Goal: Transaction & Acquisition: Purchase product/service

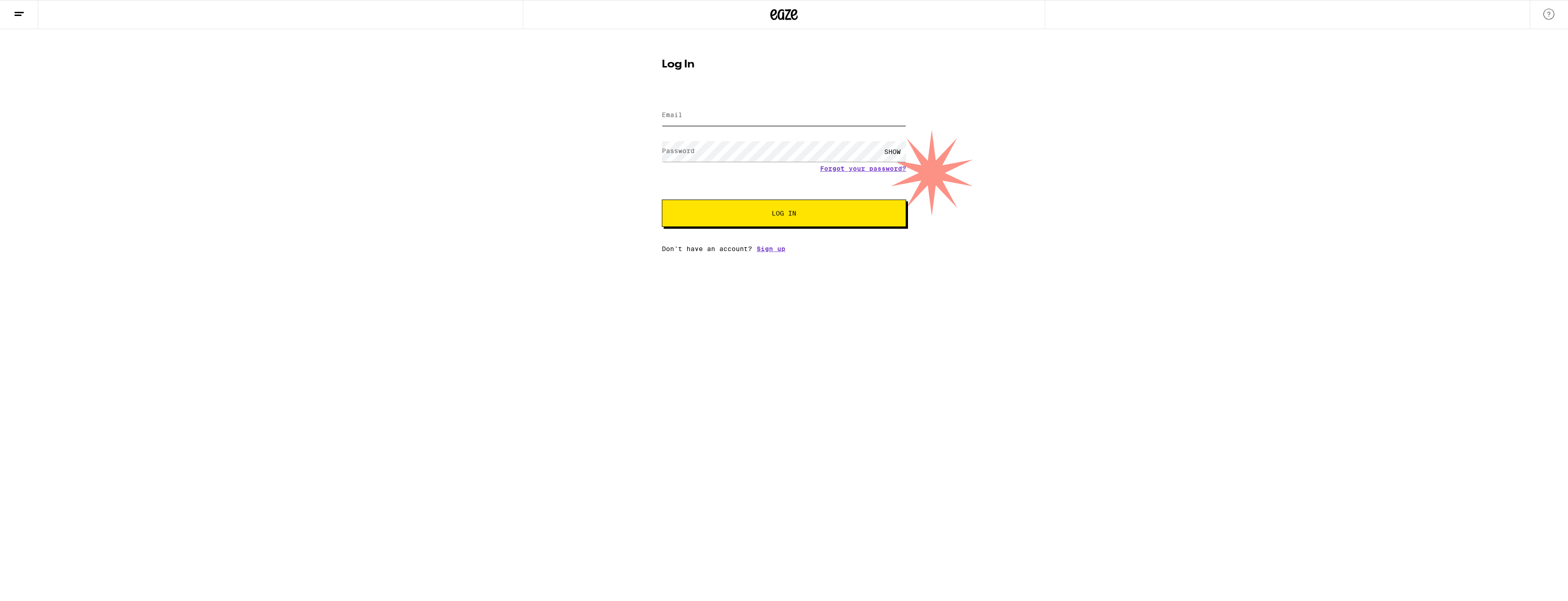
click at [736, 121] on input "Email" at bounding box center [784, 115] width 244 height 20
type input "[EMAIL_ADDRESS][DOMAIN_NAME]"
click at [662, 200] on button "Log In" at bounding box center [784, 213] width 244 height 27
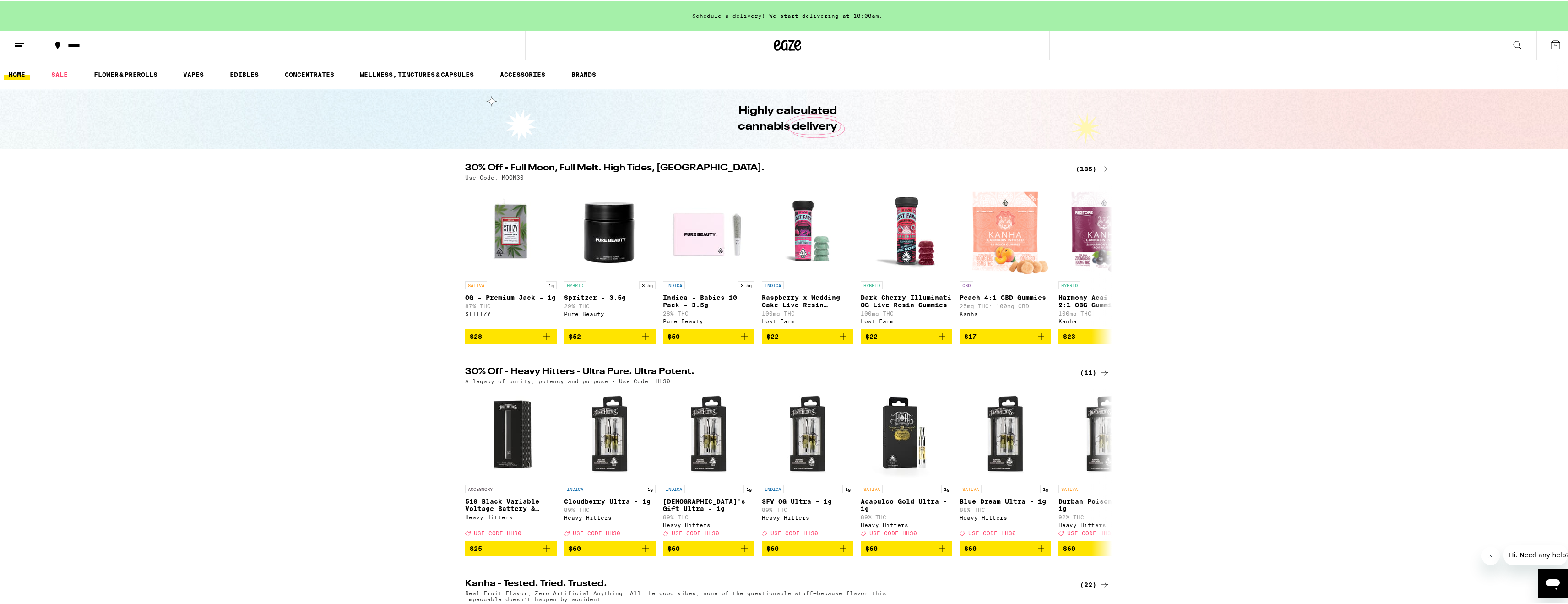
click at [1086, 163] on div "(185)" at bounding box center [1093, 168] width 34 height 11
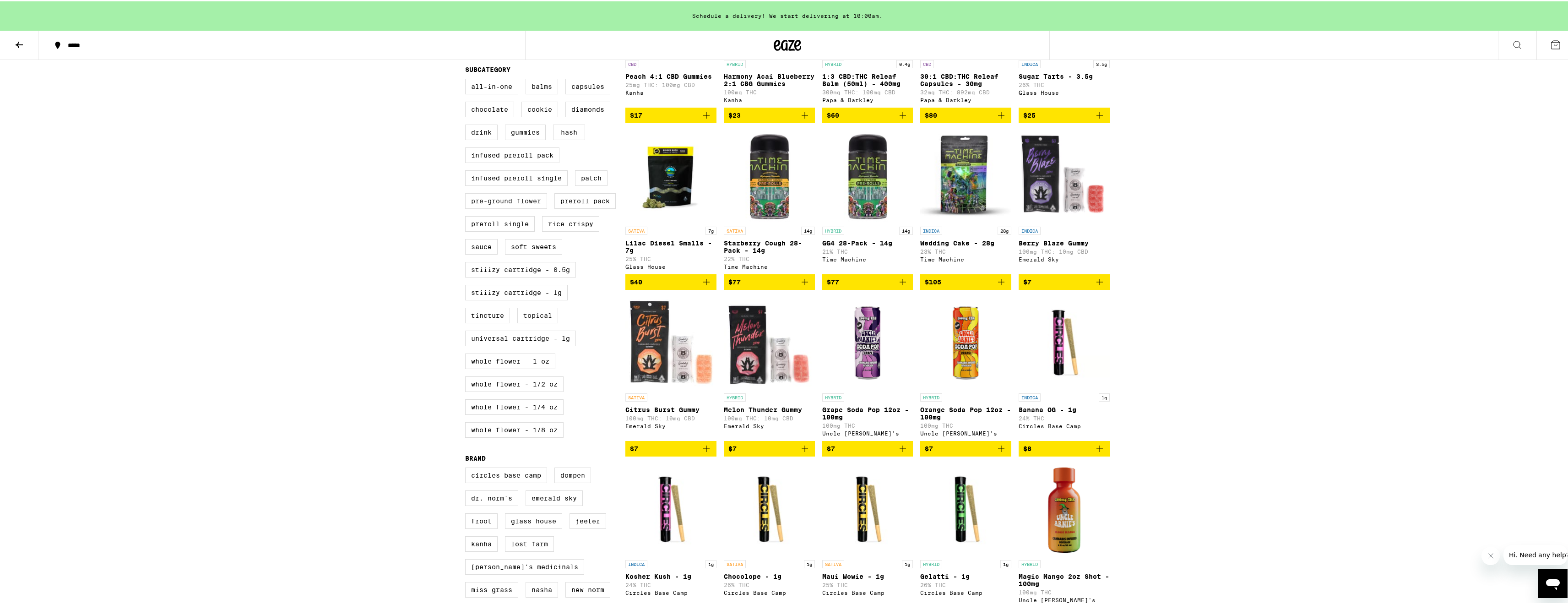
scroll to position [366, 0]
click at [538, 367] on label "Whole Flower - 1 oz" at bounding box center [510, 359] width 90 height 16
click at [468, 79] on input "Whole Flower - 1 oz" at bounding box center [467, 78] width 1 height 1
checkbox input "true"
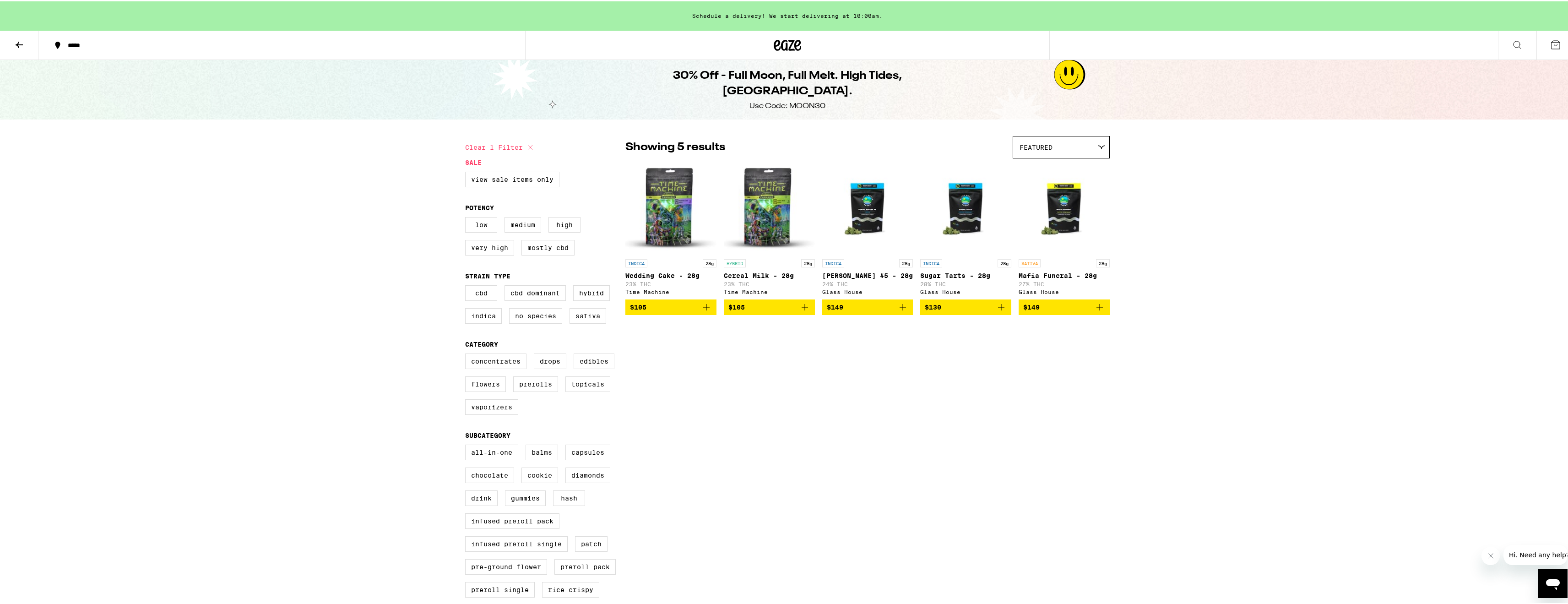
click at [789, 312] on span "$105" at bounding box center [769, 306] width 82 height 11
click at [1542, 52] on button "1" at bounding box center [1555, 44] width 39 height 28
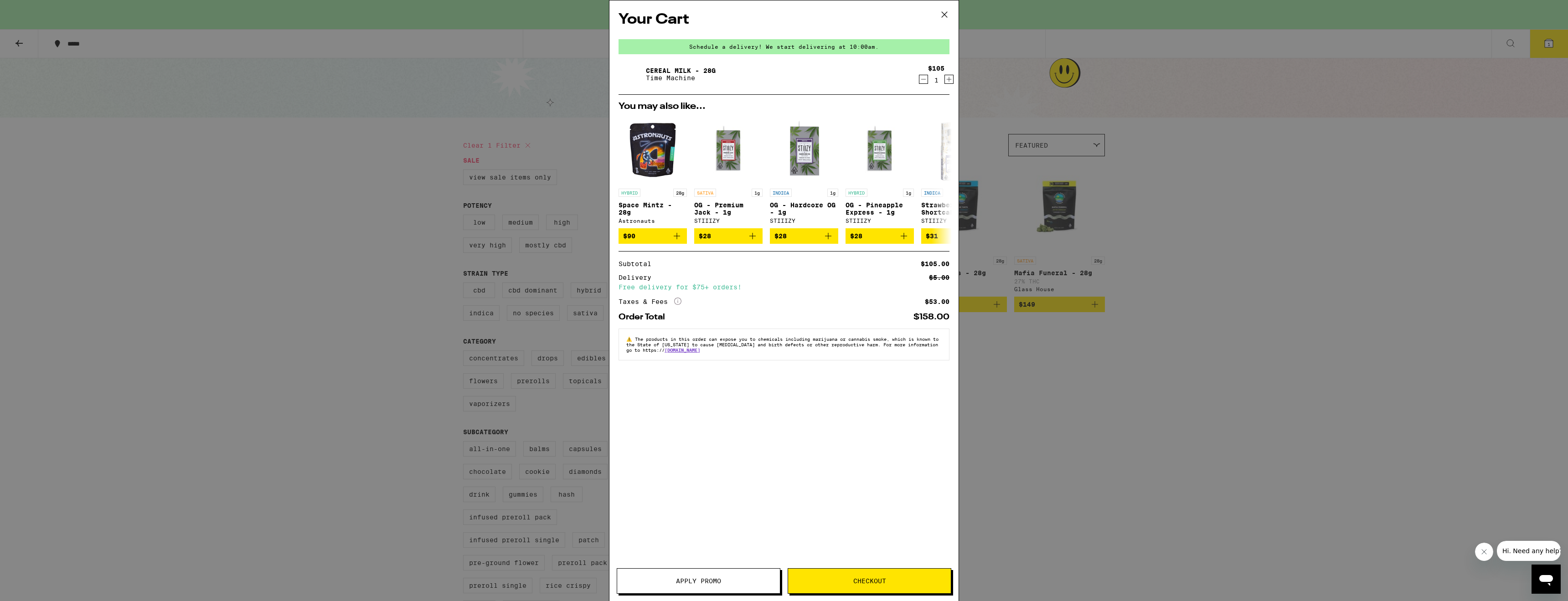
click at [1020, 473] on div "Your Cart Schedule a delivery! We start delivering at 10:00am. Cereal Milk - 28…" at bounding box center [784, 300] width 1568 height 601
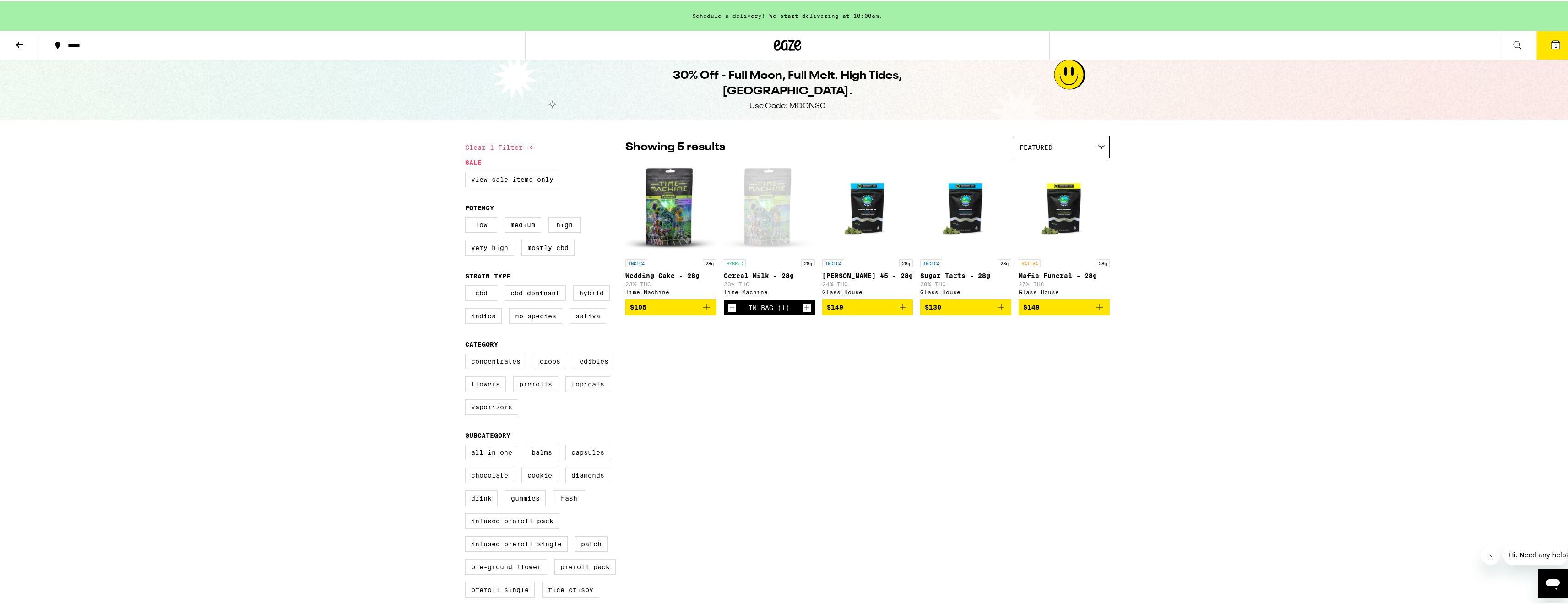
click at [803, 100] on div "Use Code: MOON30" at bounding box center [788, 105] width 76 height 10
copy div "MOON30"
click at [1551, 48] on icon at bounding box center [1556, 44] width 11 height 11
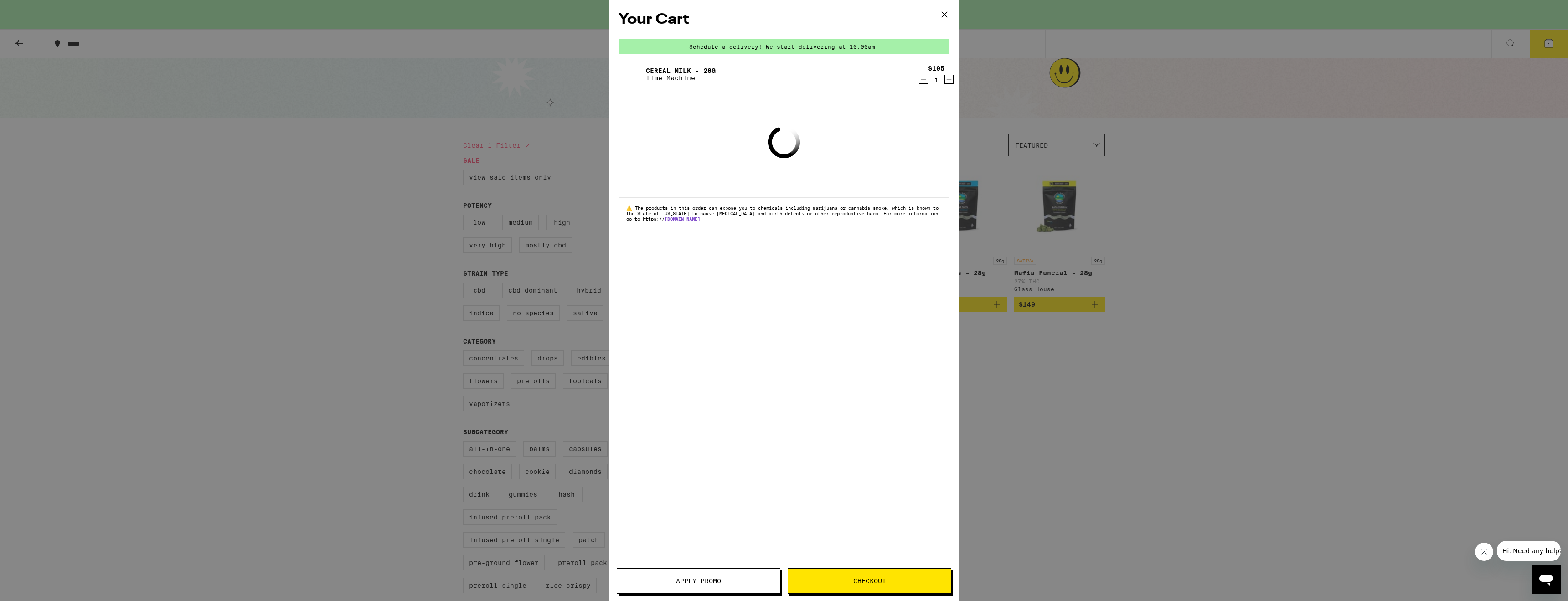
click at [732, 581] on span "Apply Promo" at bounding box center [698, 581] width 163 height 6
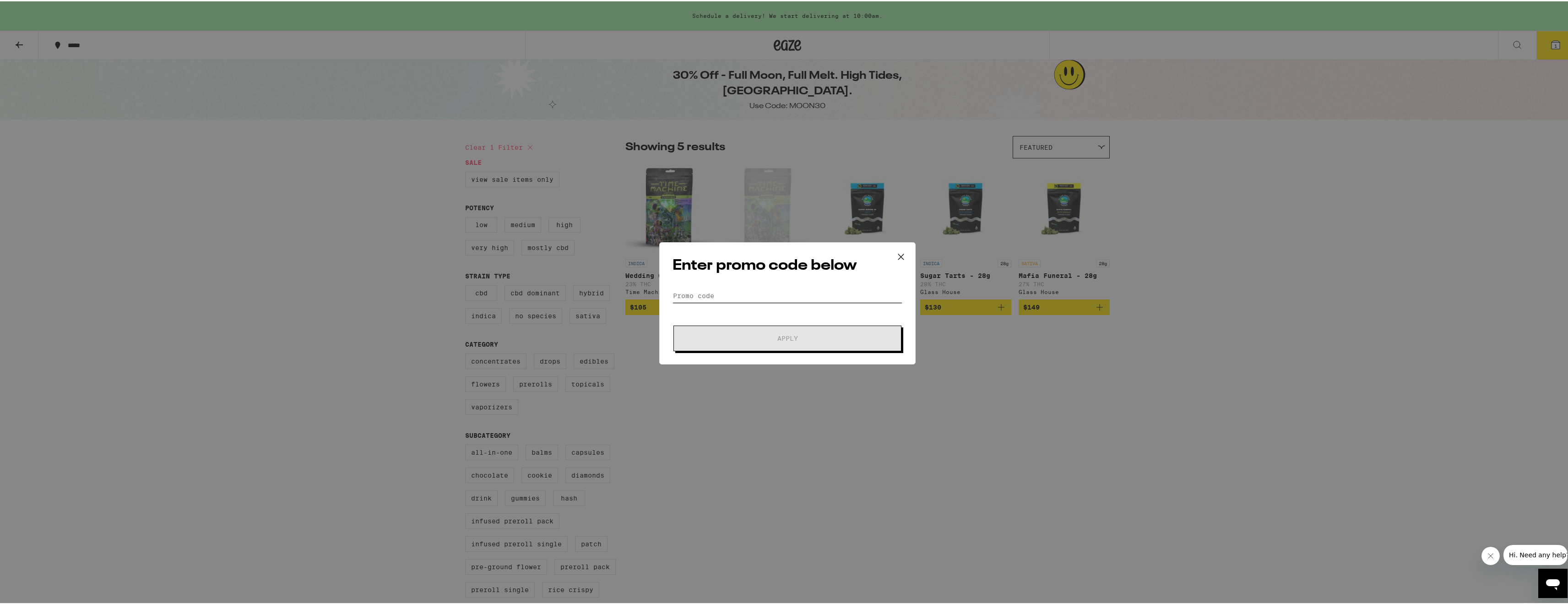
click at [780, 288] on input "Promo Code" at bounding box center [788, 294] width 230 height 13
paste input "MOON30"
type input "MOON30"
click at [804, 339] on span "Apply" at bounding box center [788, 337] width 165 height 6
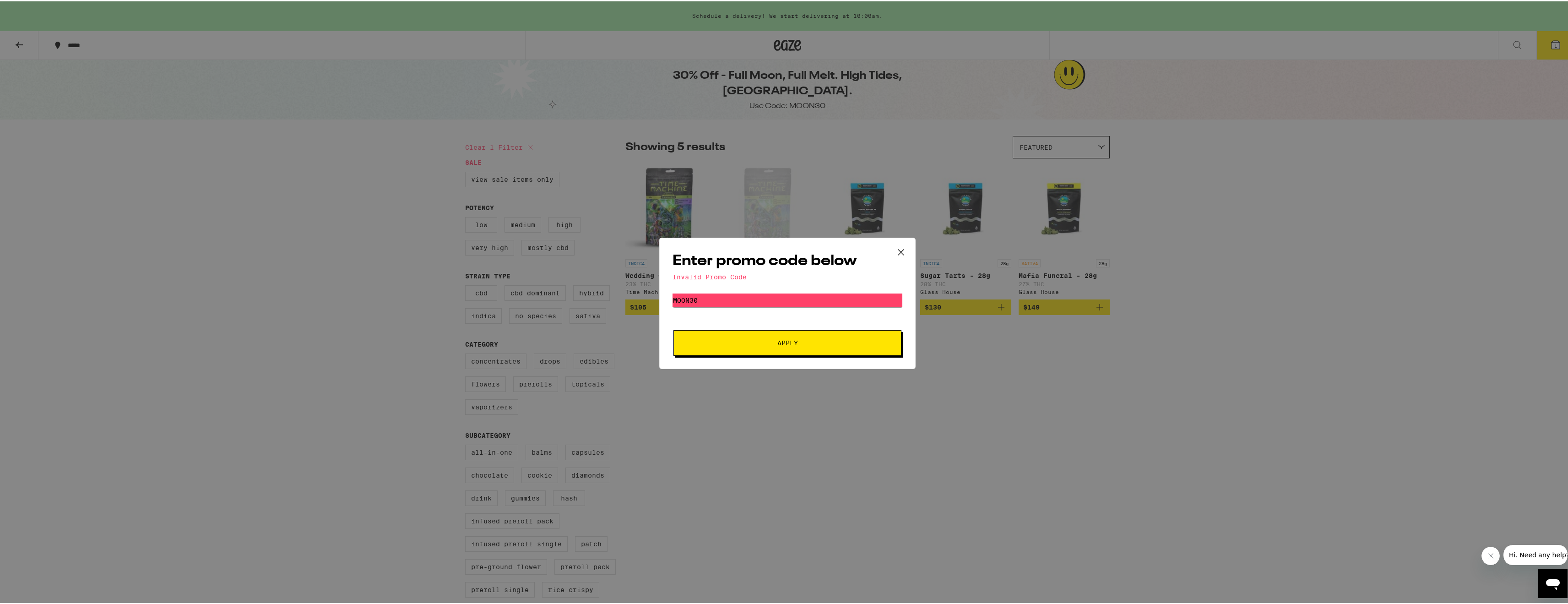
click at [771, 308] on form "Promo Code MOON30 Apply" at bounding box center [788, 323] width 230 height 62
click at [778, 344] on span "Apply" at bounding box center [788, 341] width 20 height 6
click at [894, 249] on icon at bounding box center [900, 250] width 13 height 13
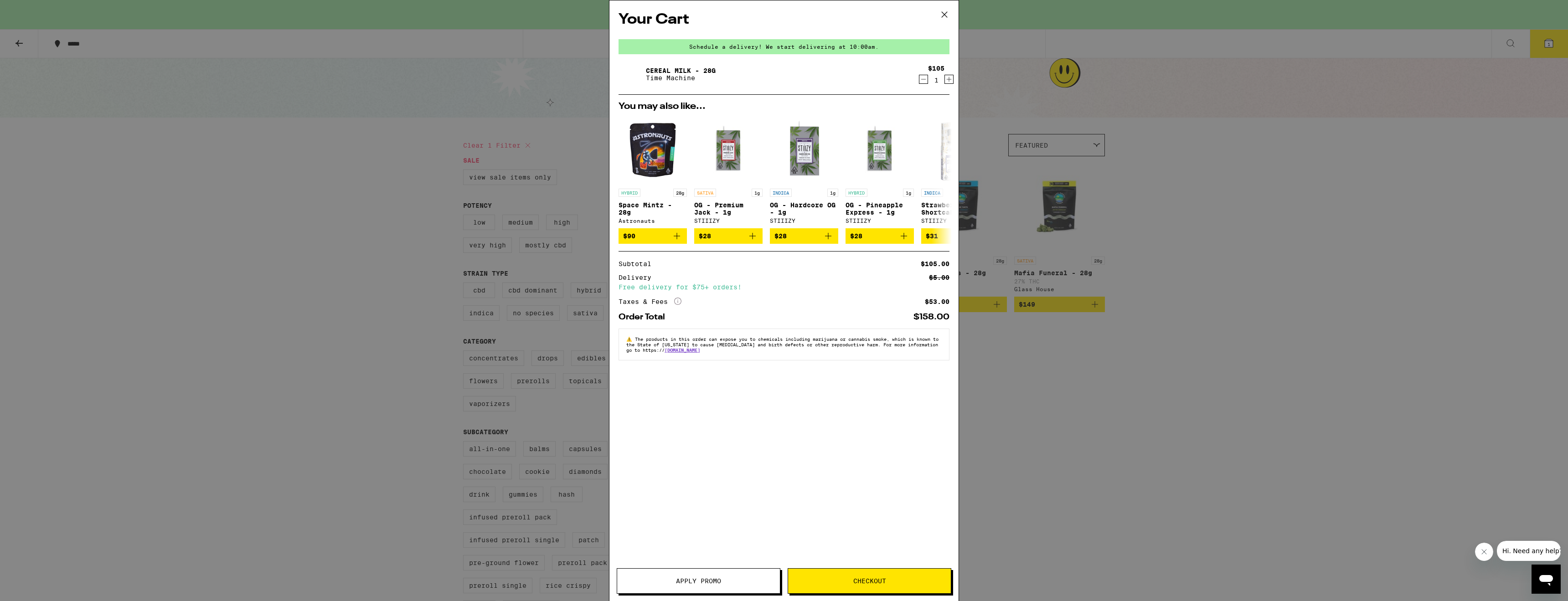
click at [946, 11] on icon at bounding box center [944, 14] width 13 height 13
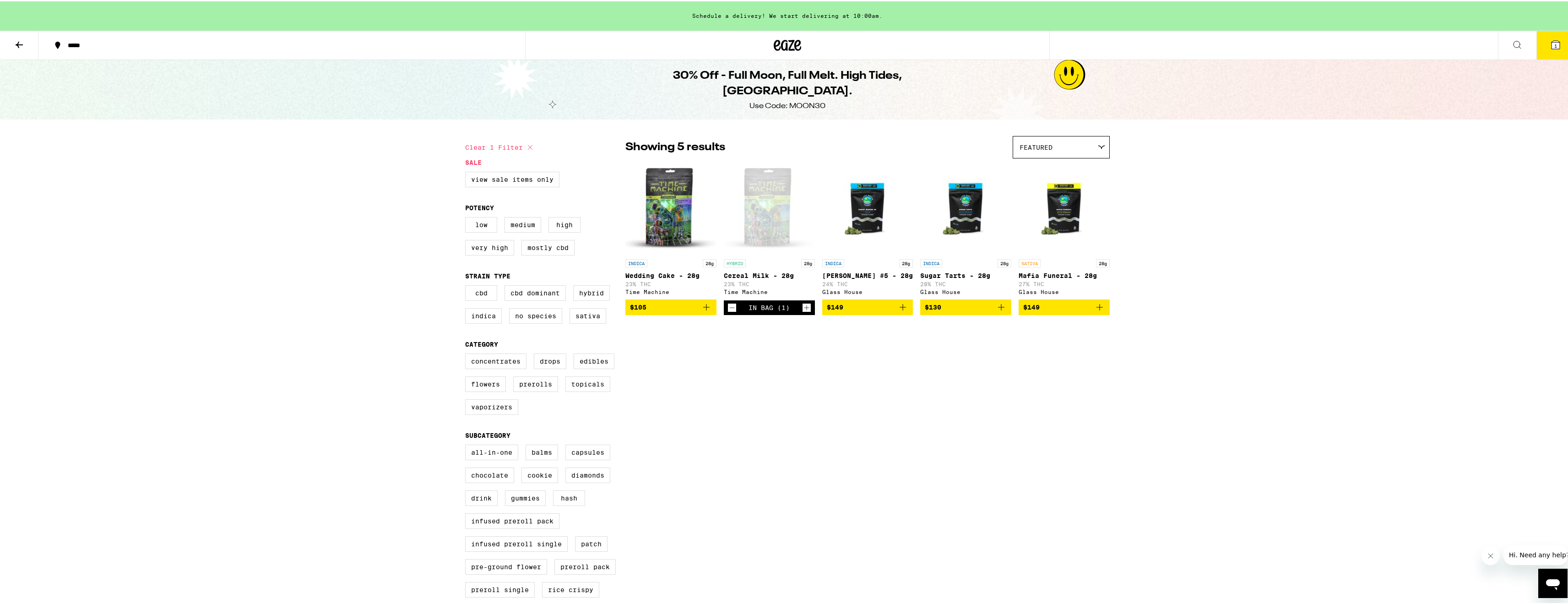
click at [818, 100] on div "Use Code: MOON30" at bounding box center [788, 105] width 76 height 10
click at [761, 202] on div "Open page for Cereal Milk - 28g from Time Machine" at bounding box center [769, 207] width 91 height 92
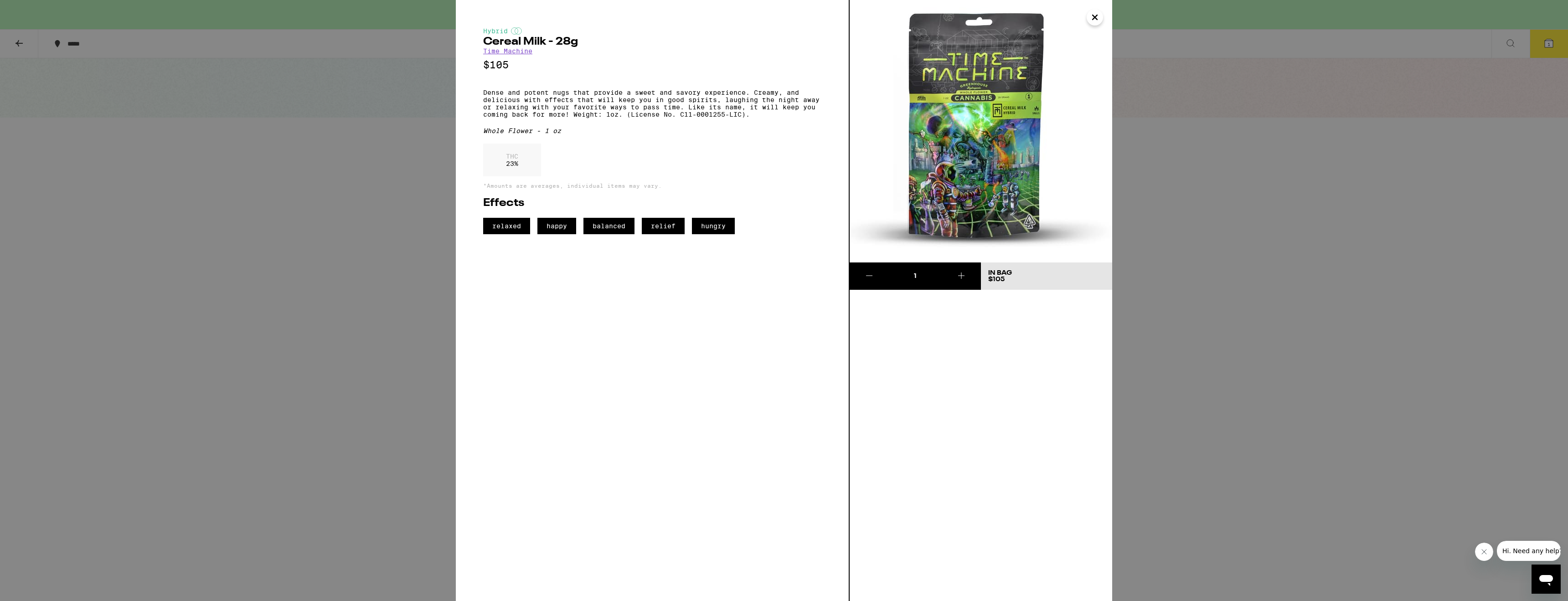
drag, startPoint x: 874, startPoint y: 373, endPoint x: 1139, endPoint y: 276, distance: 282.2
click at [879, 372] on div "1 In Bag $105" at bounding box center [980, 300] width 262 height 601
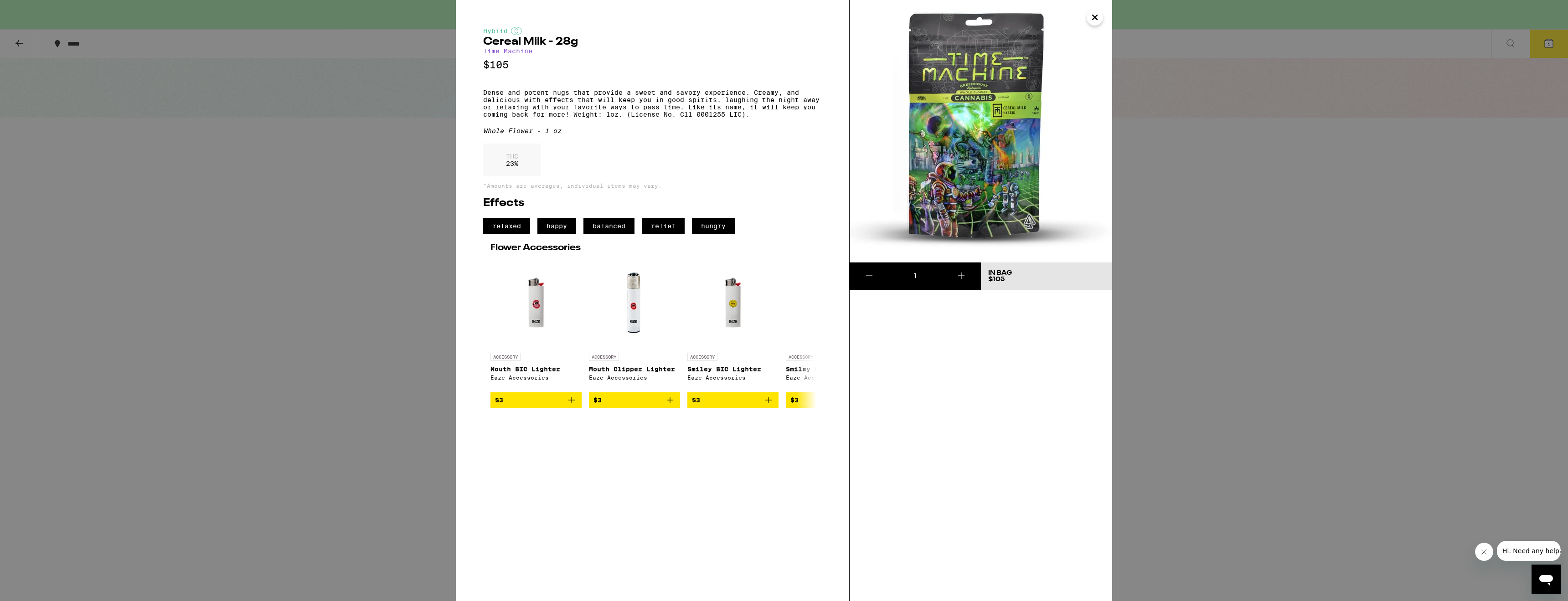
drag, startPoint x: 1567, startPoint y: 41, endPoint x: 1555, endPoint y: 45, distance: 12.6
click at [1565, 43] on div "Hybrid Cereal Milk - 28g Time Machine $105 Dense and potent nugs that provide a…" at bounding box center [784, 300] width 1568 height 601
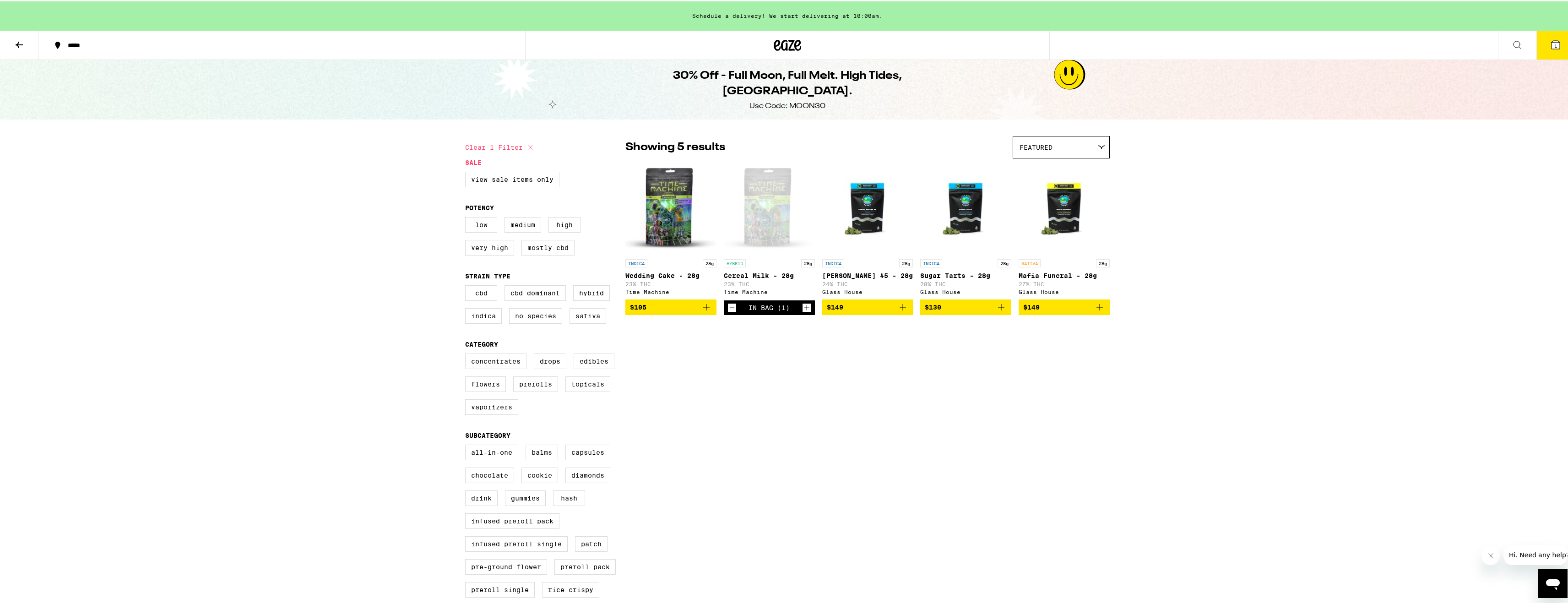
click at [1558, 45] on button "1" at bounding box center [1555, 44] width 39 height 28
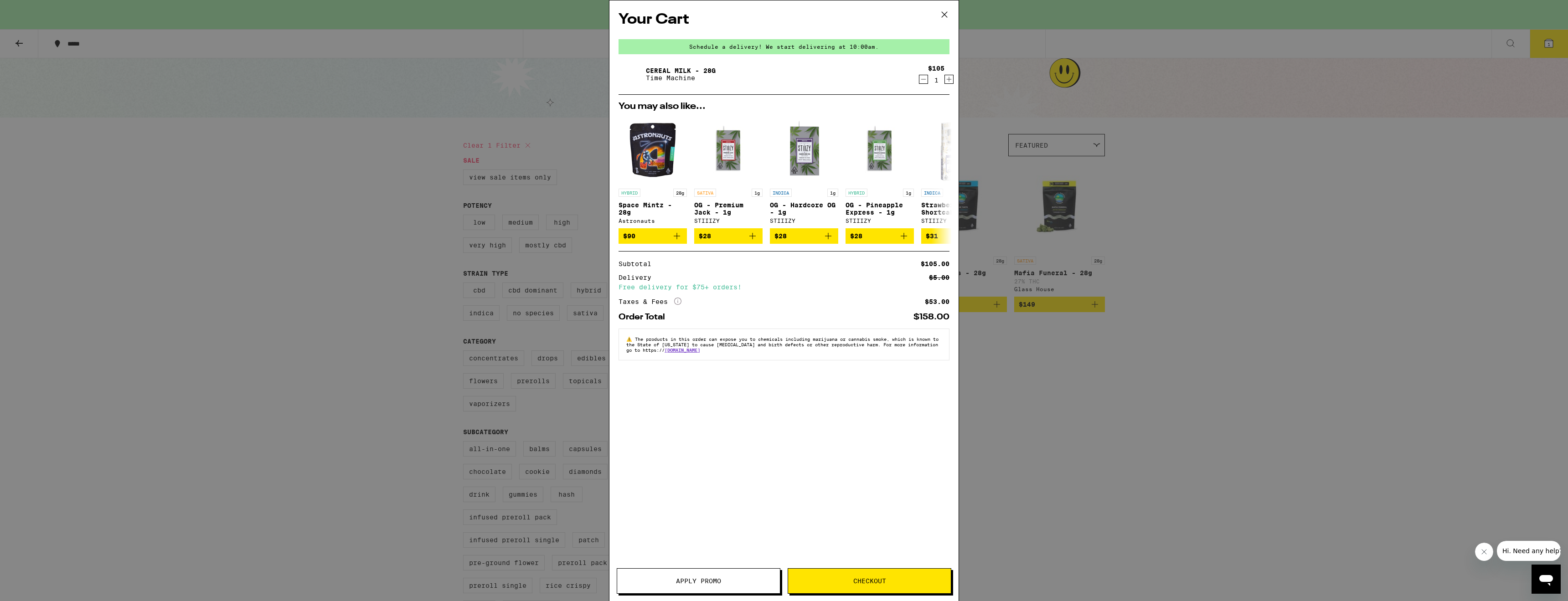
click at [697, 567] on div "Your Cart Schedule a delivery! We start delivering at 10:00am. Cereal Milk - 28…" at bounding box center [784, 288] width 349 height 574
click at [701, 574] on button "Apply Promo" at bounding box center [698, 581] width 163 height 25
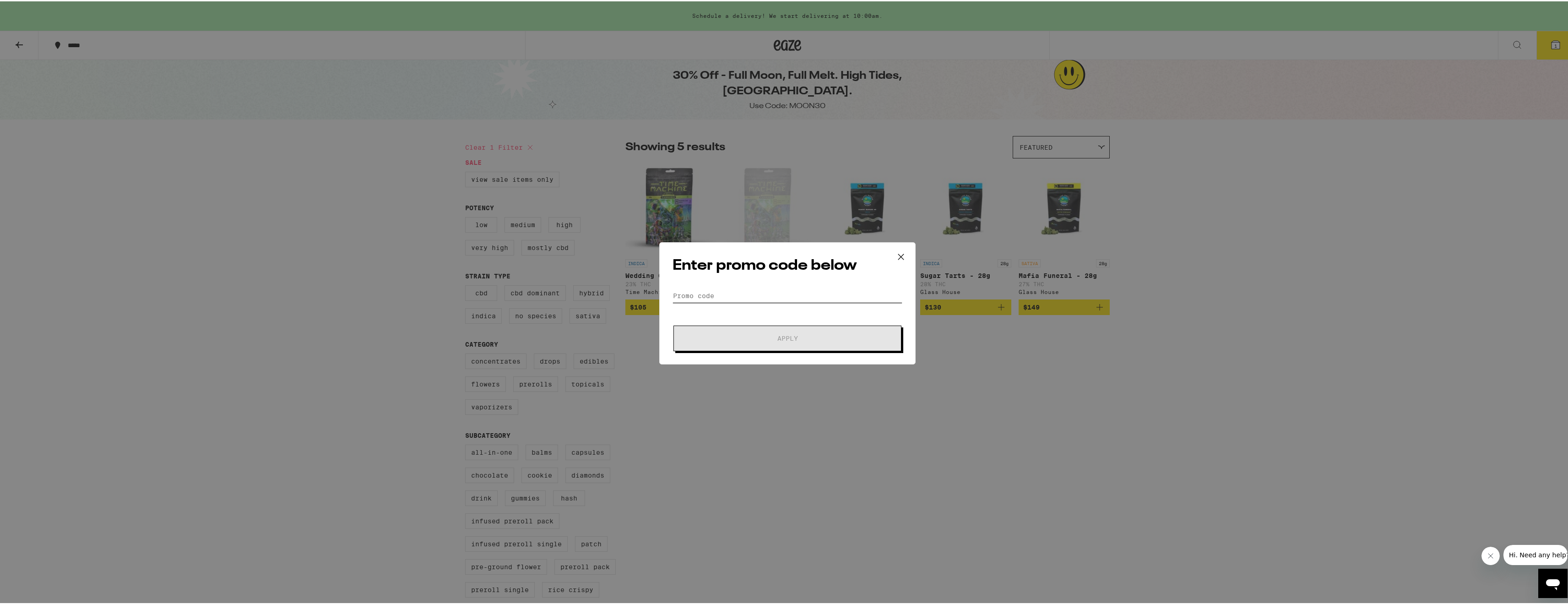
click at [786, 300] on input "Promo Code" at bounding box center [788, 294] width 230 height 13
click at [790, 288] on input "Promo Code" at bounding box center [788, 294] width 230 height 13
click at [673, 324] on button "Apply" at bounding box center [788, 337] width 228 height 25
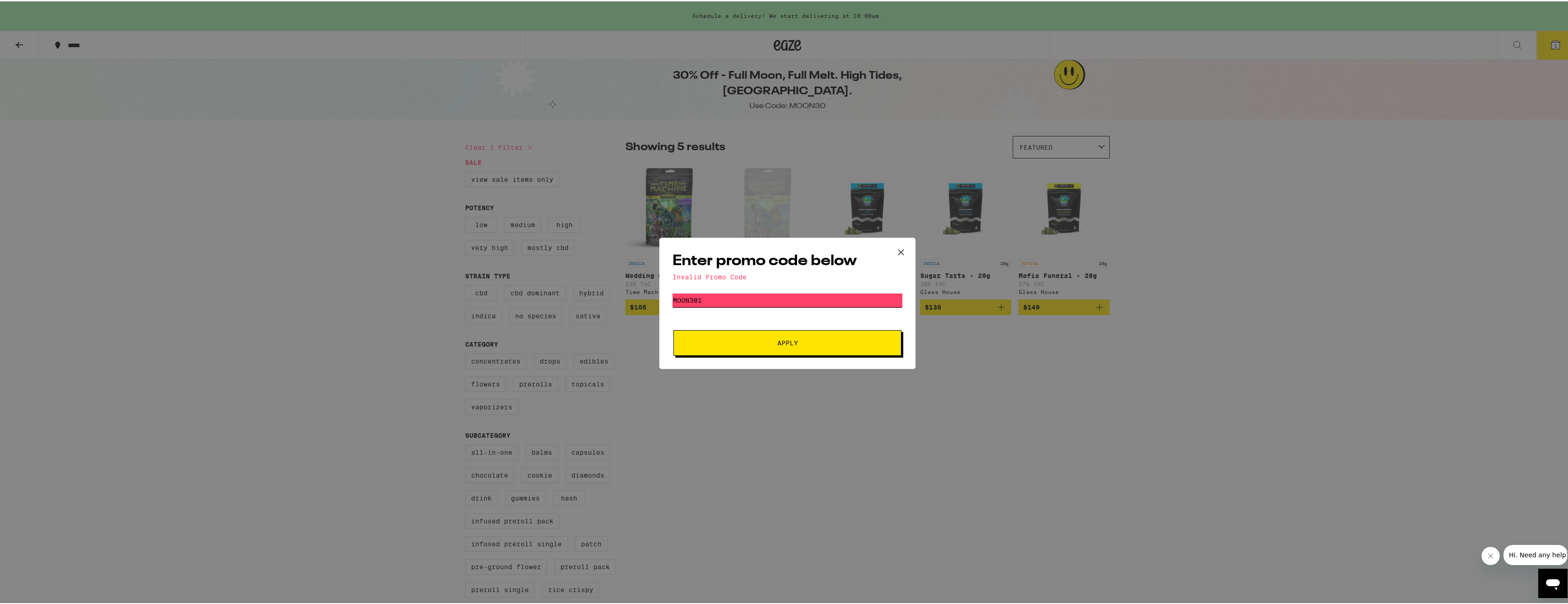
type input "moon301"
click at [899, 251] on icon at bounding box center [900, 250] width 13 height 13
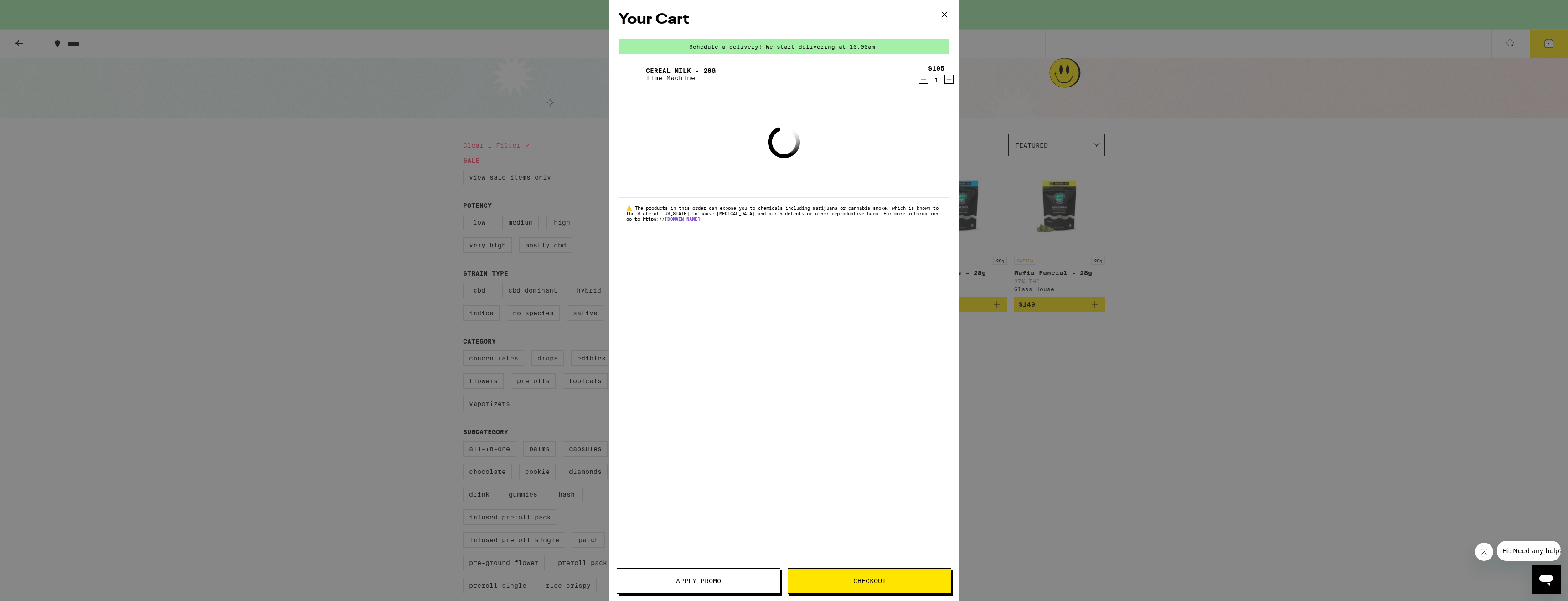
click at [937, 15] on button at bounding box center [944, 15] width 28 height 29
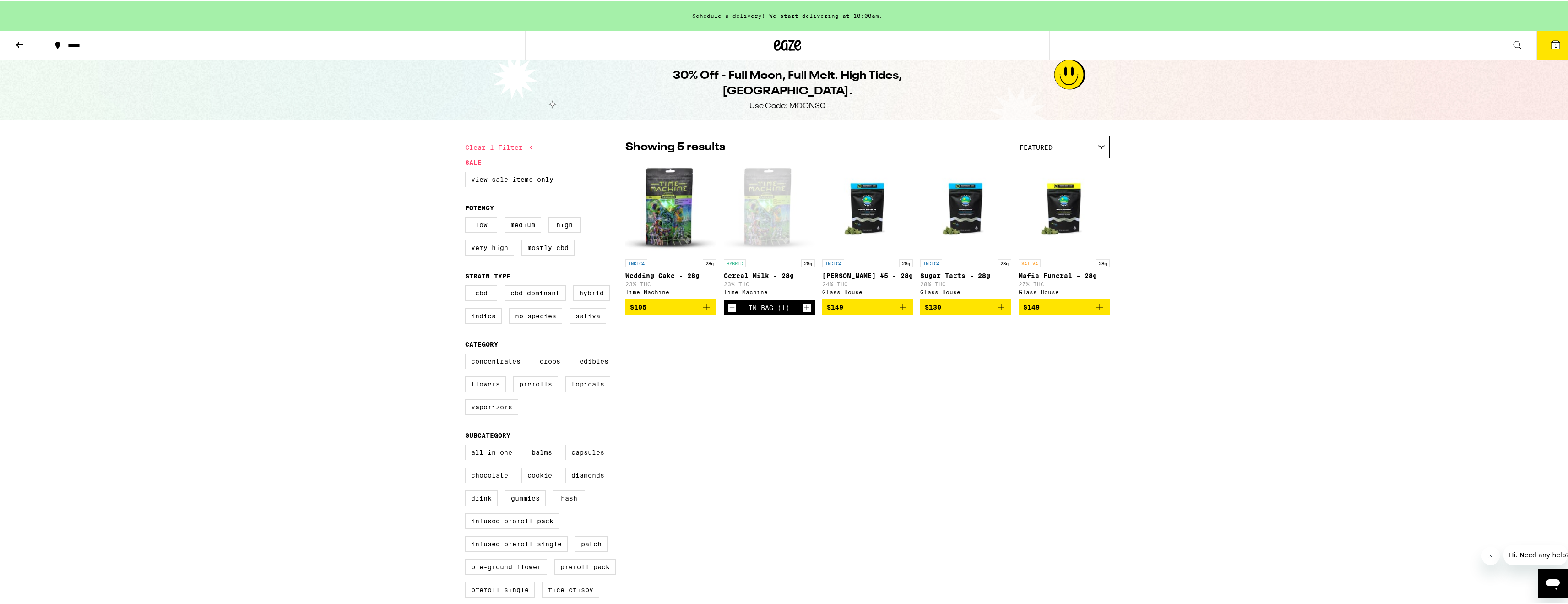
click at [773, 37] on icon at bounding box center [787, 44] width 27 height 16
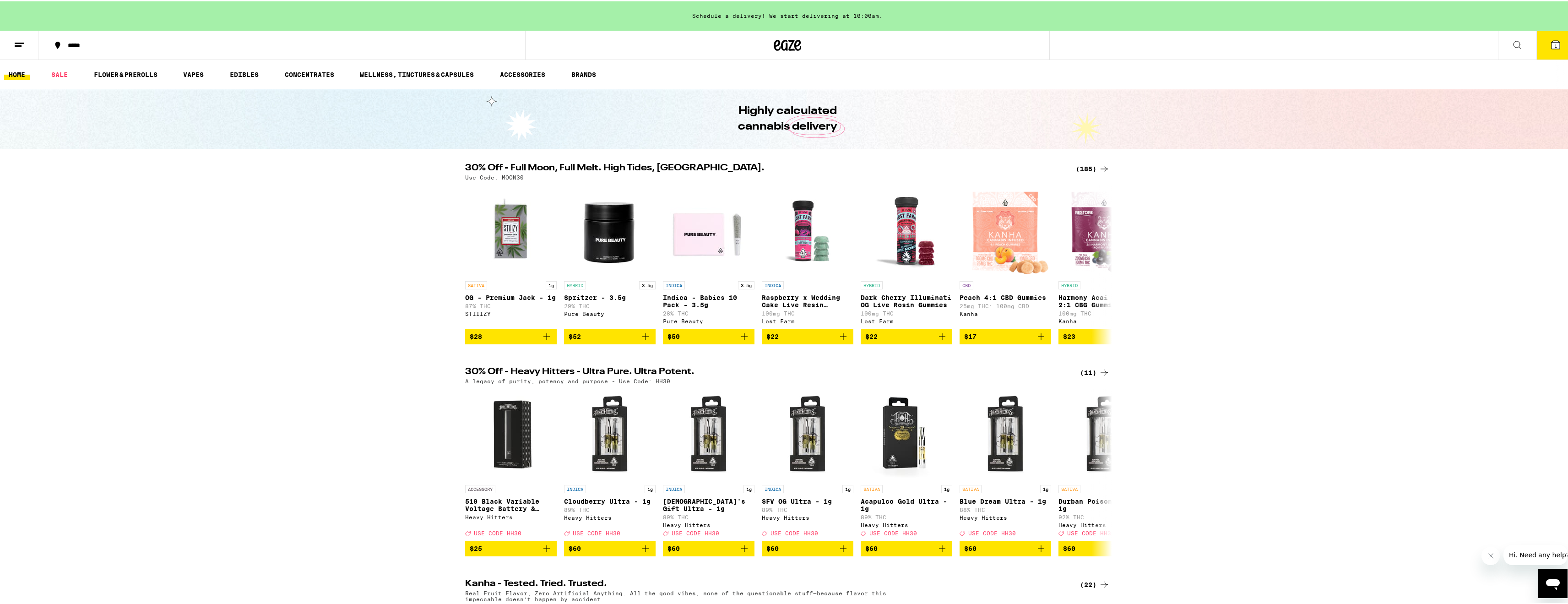
click at [1099, 373] on icon at bounding box center [1105, 371] width 11 height 11
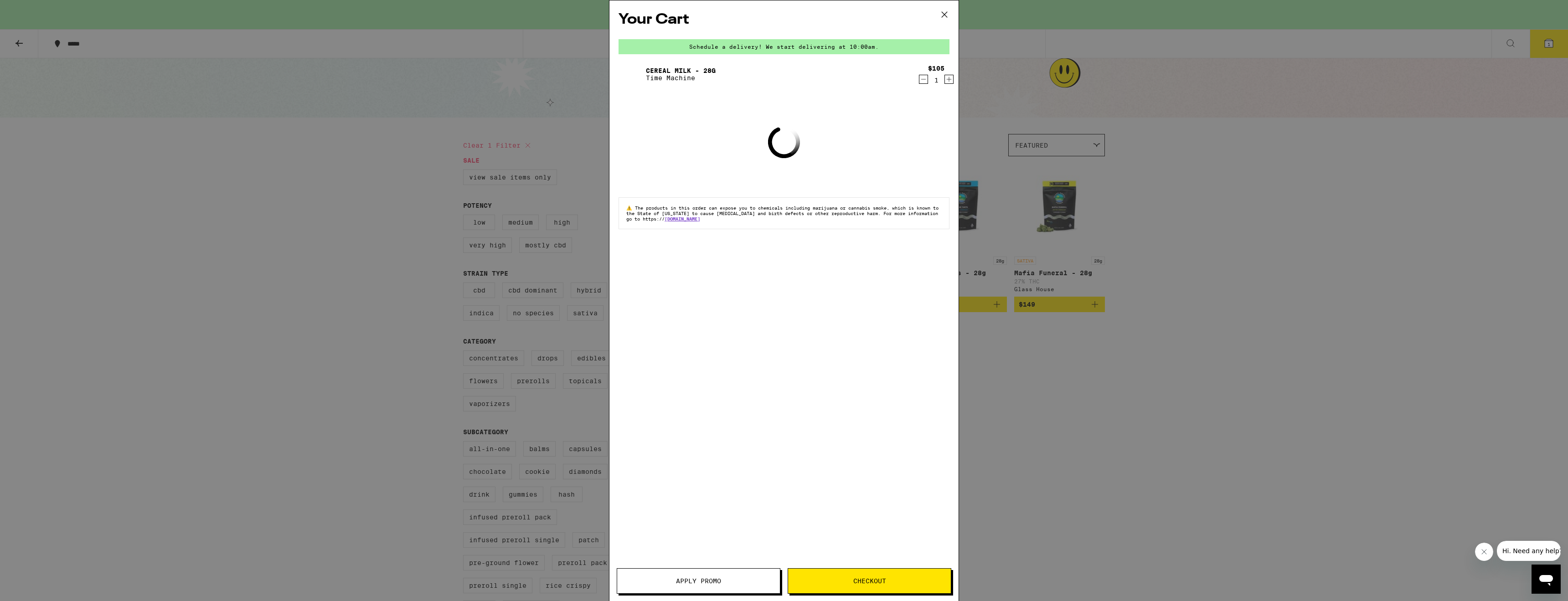
drag, startPoint x: 1145, startPoint y: 329, endPoint x: 1134, endPoint y: 332, distance: 11.4
click at [1142, 331] on div "Your Cart Schedule a delivery! We start delivering at 10:00am. Cereal Milk - 28…" at bounding box center [784, 300] width 1568 height 601
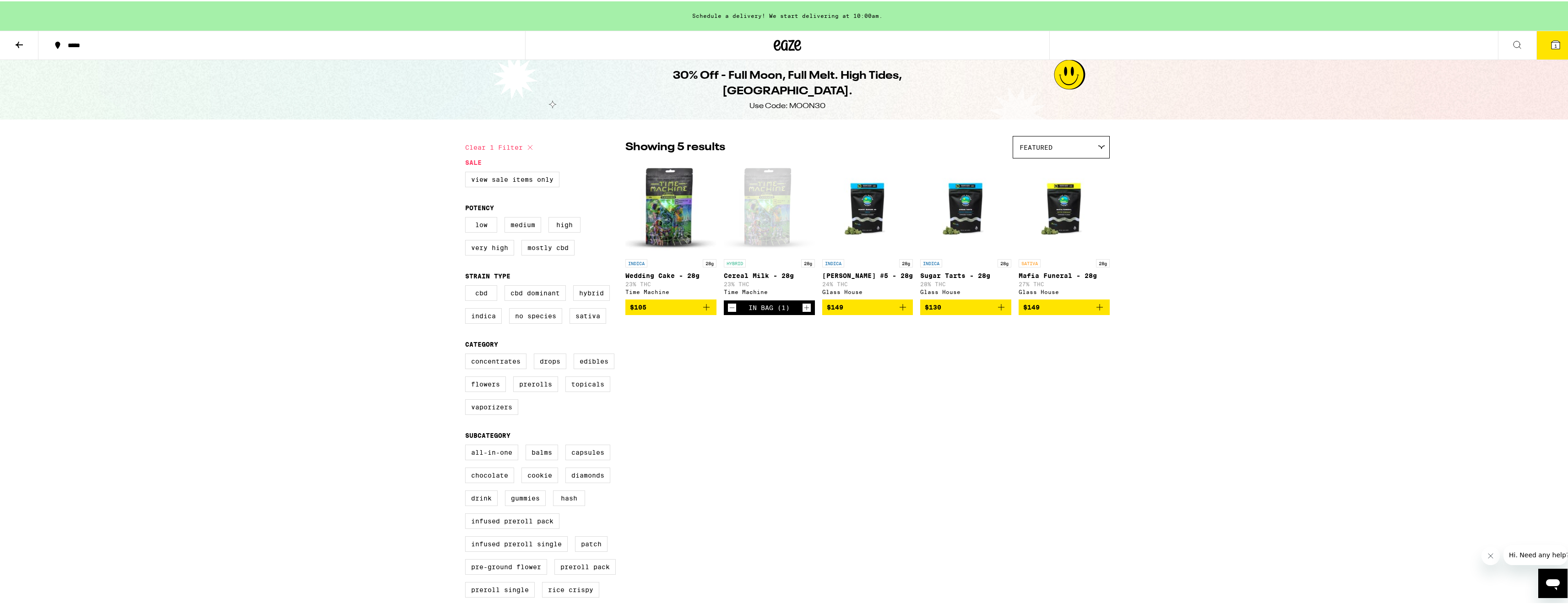
click at [1554, 44] on span "1" at bounding box center [1555, 44] width 3 height 6
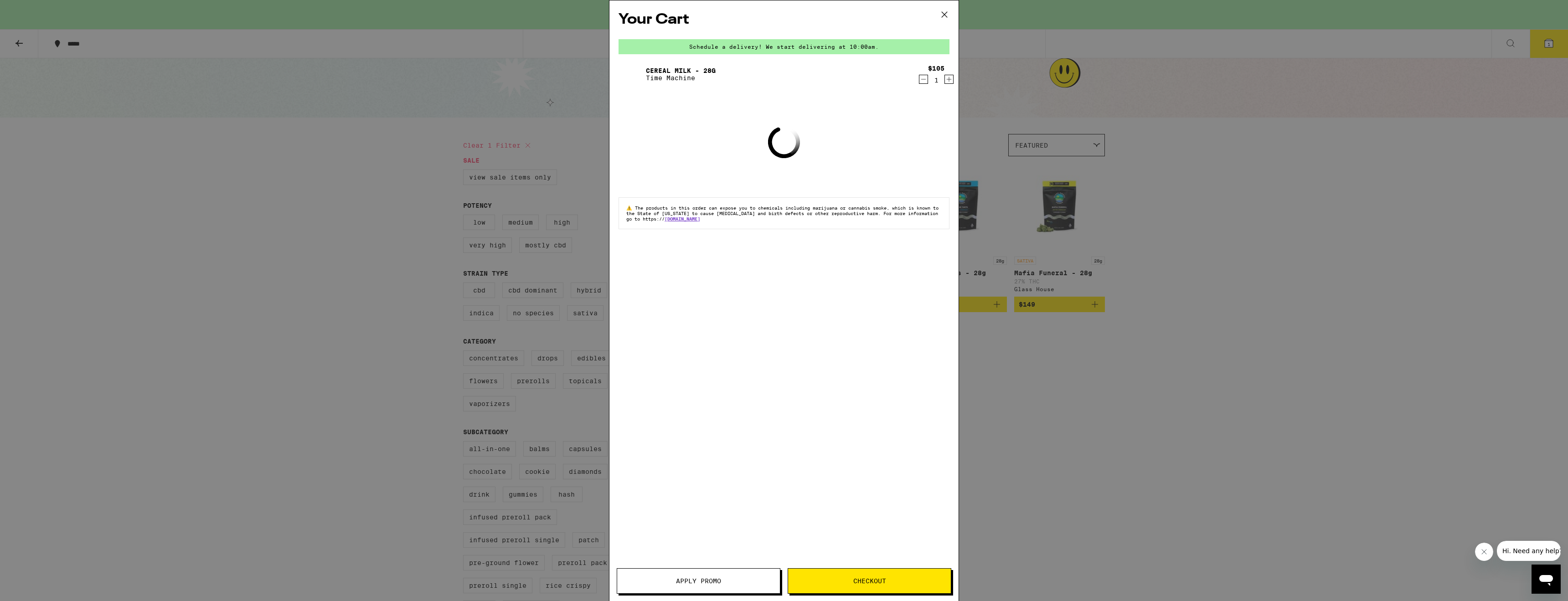
drag, startPoint x: 1269, startPoint y: 119, endPoint x: 1233, endPoint y: 109, distance: 37.4
click at [1235, 110] on div "Your Cart Schedule a delivery! We start delivering at 10:00am. Cereal Milk - 28…" at bounding box center [784, 300] width 1568 height 601
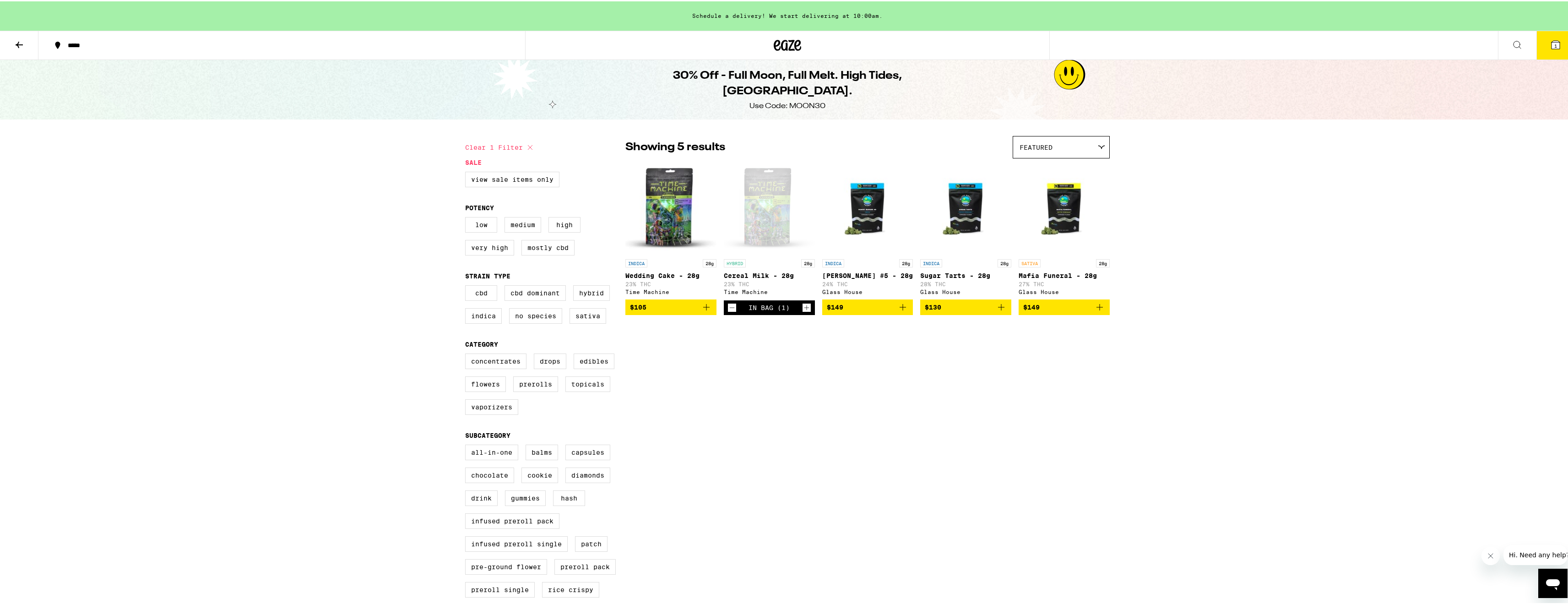
click at [760, 53] on div at bounding box center [787, 44] width 525 height 30
click at [778, 41] on icon at bounding box center [787, 44] width 27 height 16
